Goal: Task Accomplishment & Management: Use online tool/utility

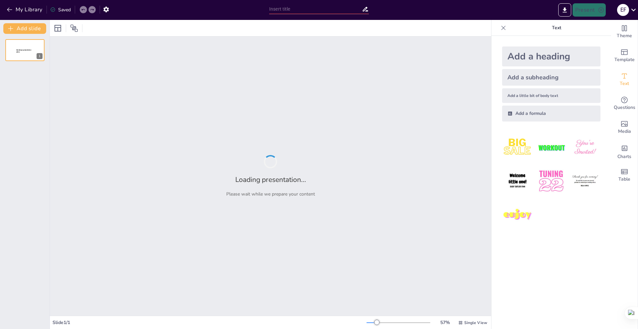
type input "Strategi Pengembangan Ketahanan Pangan untuk Badan Usaha Milik Desa"
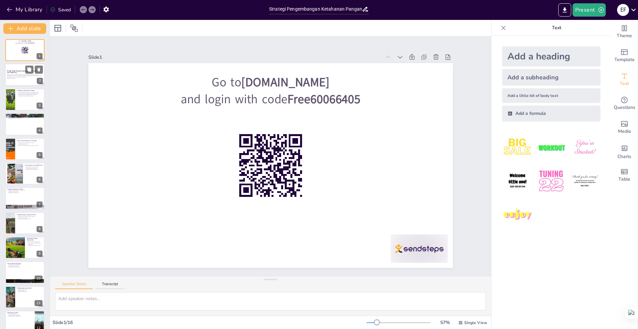
click at [22, 79] on div at bounding box center [25, 75] width 40 height 23
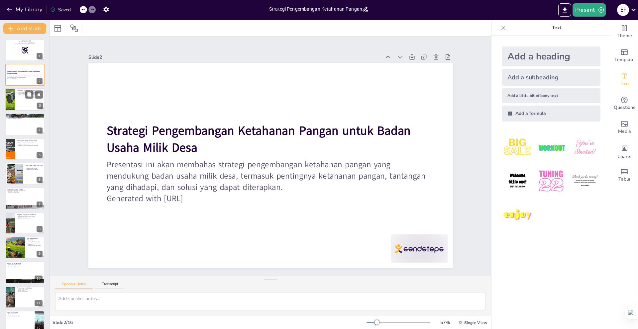
checkbox input "true"
click at [25, 101] on div at bounding box center [25, 99] width 40 height 23
type textarea "Ketahanan pangan sangat penting bagi masyarakat desa karena menyediakan akses t…"
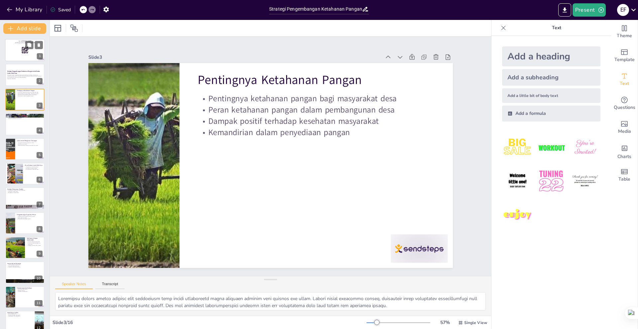
checkbox input "true"
click at [7, 56] on div at bounding box center [25, 50] width 40 height 23
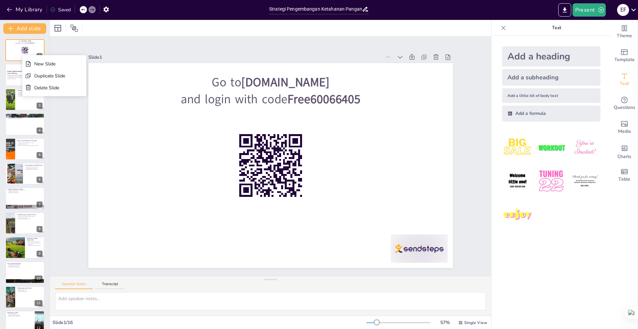
checkbox input "true"
click at [57, 88] on div "Delete Slide" at bounding box center [49, 88] width 31 height 6
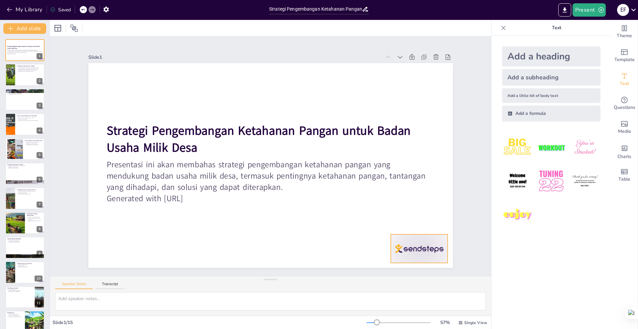
click at [404, 258] on div at bounding box center [396, 278] width 61 height 40
checkbox input "true"
click at [23, 81] on div at bounding box center [25, 75] width 40 height 23
type textarea "Ketahanan pangan sangat penting bagi masyarakat desa karena menyediakan akses t…"
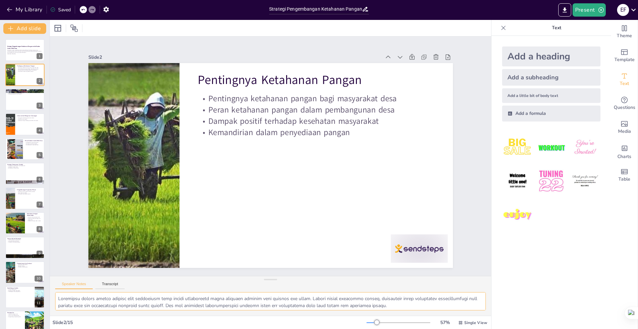
click at [192, 304] on textarea at bounding box center [270, 301] width 431 height 18
click at [414, 251] on div at bounding box center [408, 264] width 59 height 34
click at [560, 9] on button "Export to PowerPoint" at bounding box center [564, 9] width 13 height 13
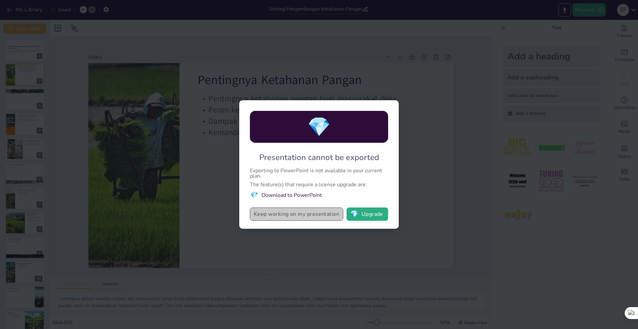
click at [284, 215] on button "Keep working on my presentation" at bounding box center [296, 214] width 93 height 13
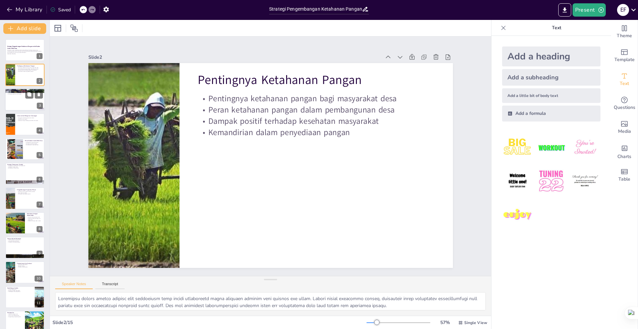
checkbox input "true"
click at [23, 105] on div at bounding box center [25, 99] width 40 height 23
type textarea "Perubahan iklim menyebabkan cuaca ekstrem yang dapat merusak hasil pertanian. K…"
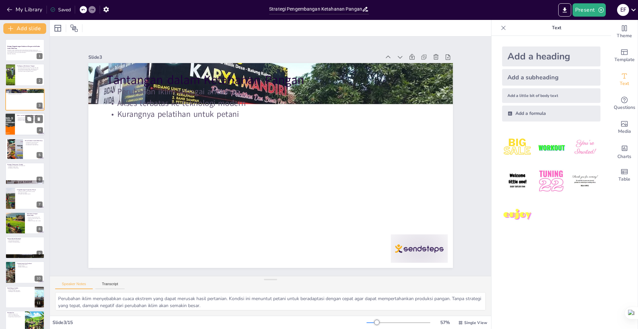
checkbox input "true"
click at [11, 120] on div at bounding box center [10, 124] width 16 height 23
type textarea "Mengadopsi teknologi pertanian modern seperti irigasi pintar dan pemantauan tan…"
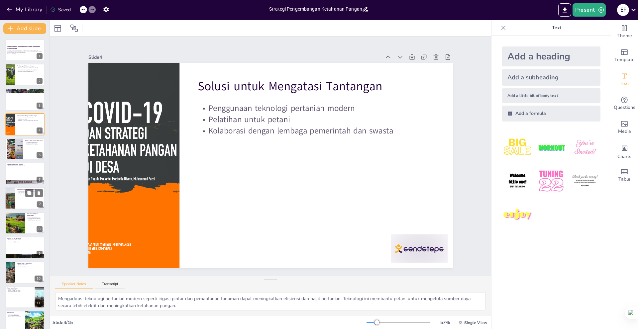
checkbox input "true"
click at [16, 195] on div at bounding box center [25, 198] width 40 height 23
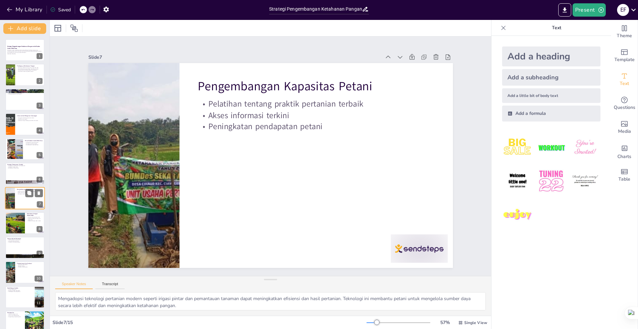
type textarea "Pelatihan yang berfokus pada praktik pertanian terbaik akan membantu petani unt…"
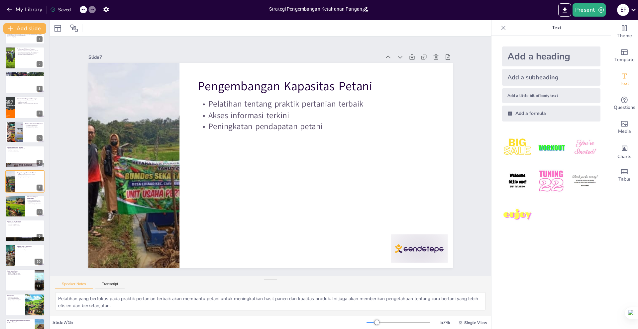
click at [318, 7] on input "Strategi Pengembangan Ketahanan Pangan untuk Badan Usaha Milik Desa" at bounding box center [315, 9] width 93 height 10
drag, startPoint x: 318, startPoint y: 7, endPoint x: 394, endPoint y: 27, distance: 78.2
click at [394, 27] on div "My Library Saved Strategi Pengembangan Ketahanan Pangan untuk Badan Usaha Milik…" at bounding box center [319, 164] width 638 height 329
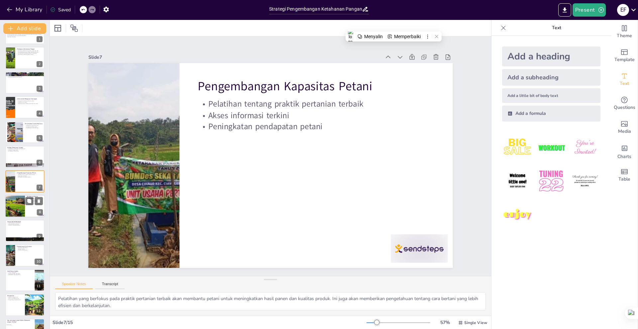
checkbox input "true"
click at [12, 205] on div at bounding box center [14, 206] width 29 height 23
type textarea "Kemitraan dengan pemerintah sangat penting untuk mendapatkan dukungan dalam ben…"
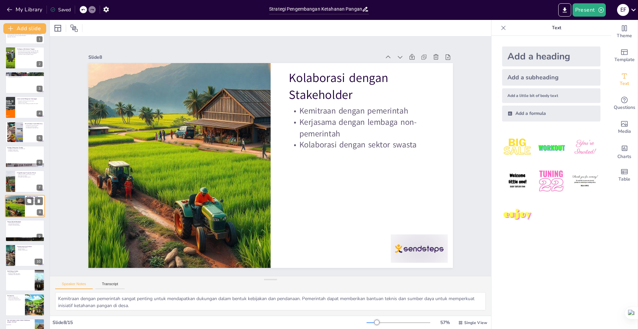
scroll to position [42, 0]
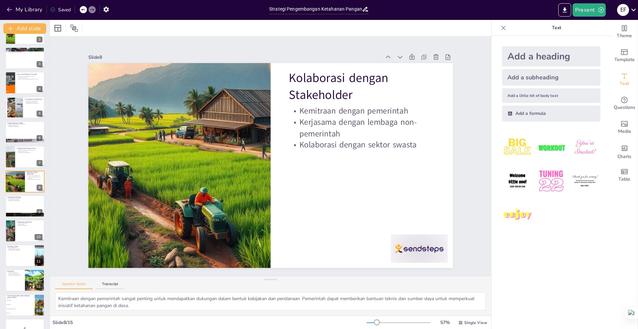
checkbox input "true"
